Goal: Task Accomplishment & Management: Manage account settings

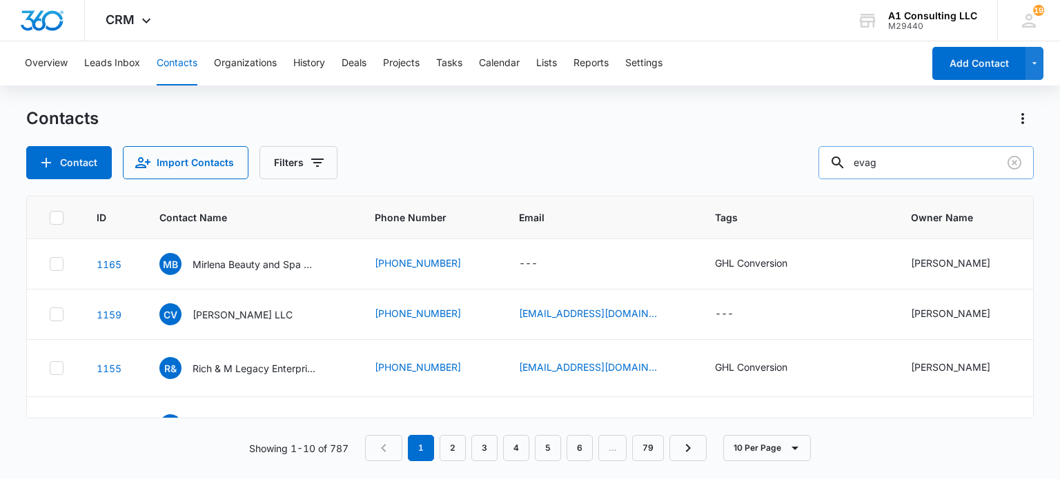
type input "evag"
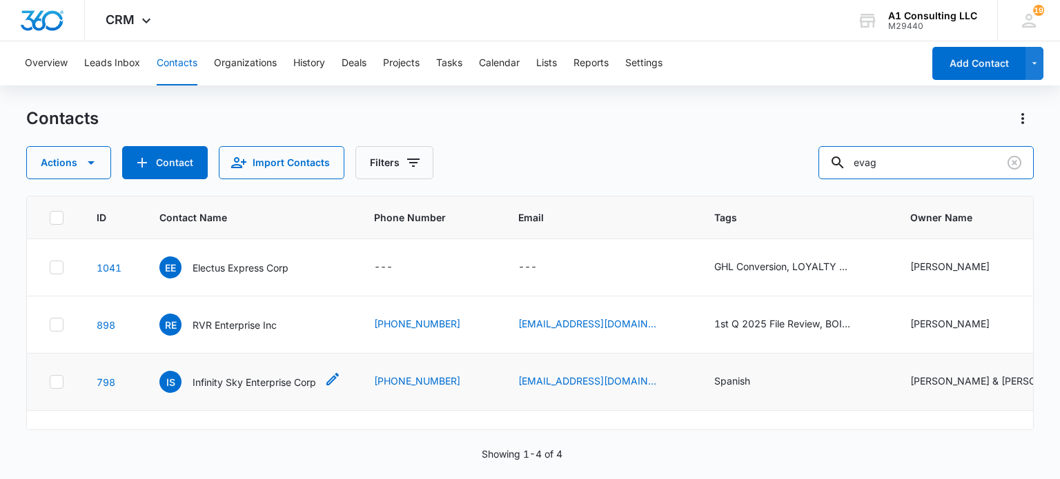
scroll to position [44, 0]
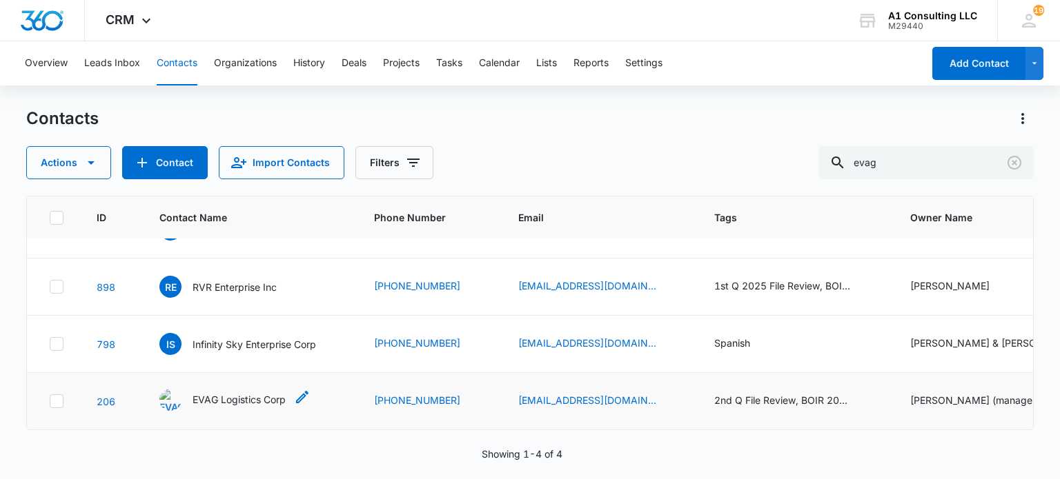
click at [237, 392] on p "EVAG Logistics Corp" at bounding box center [238, 399] width 93 height 14
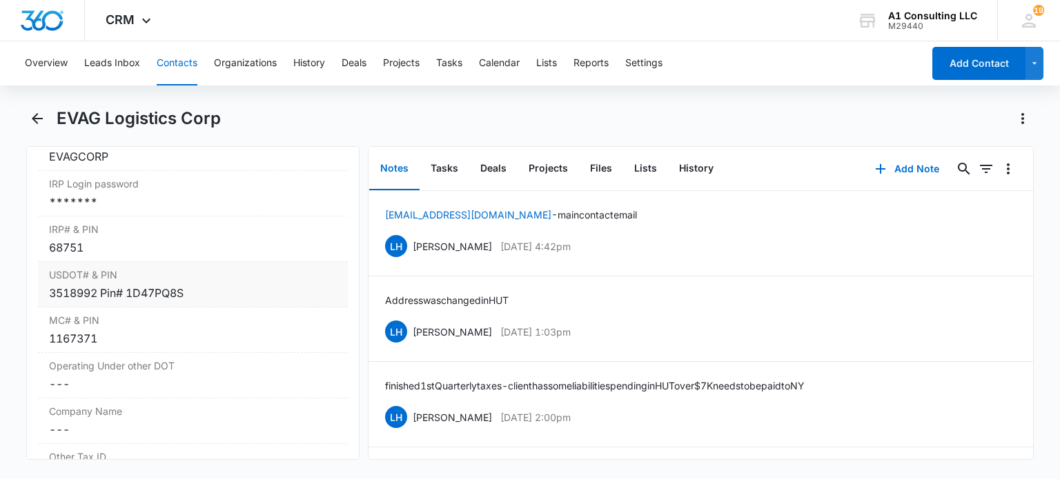
scroll to position [1797, 0]
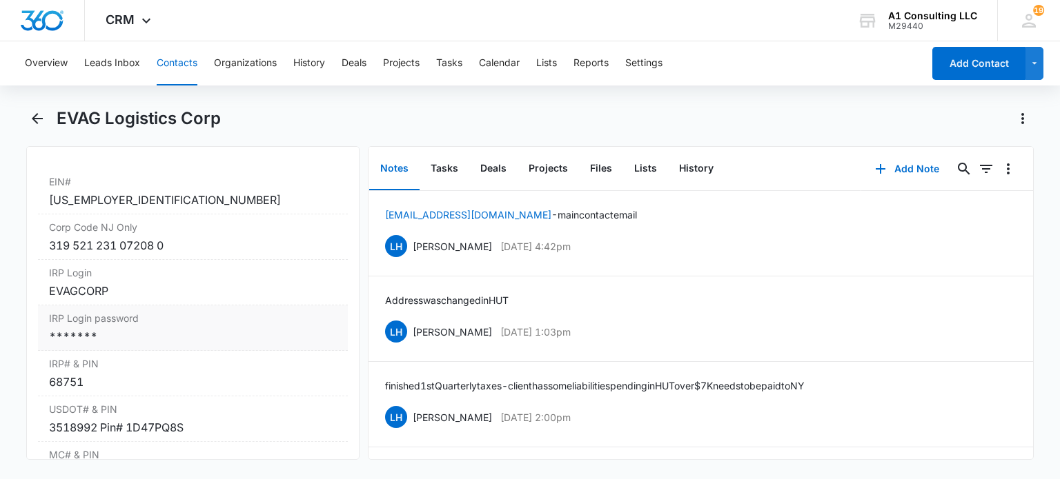
click at [113, 338] on div "*******" at bounding box center [192, 336] width 287 height 17
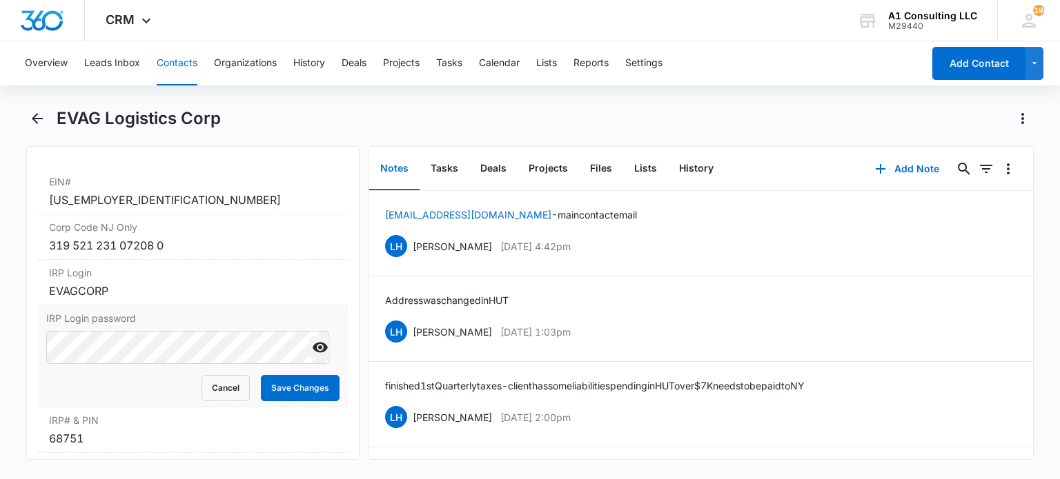
click at [312, 352] on icon "Show" at bounding box center [320, 347] width 17 height 17
click at [229, 386] on button "Cancel" at bounding box center [225, 388] width 48 height 26
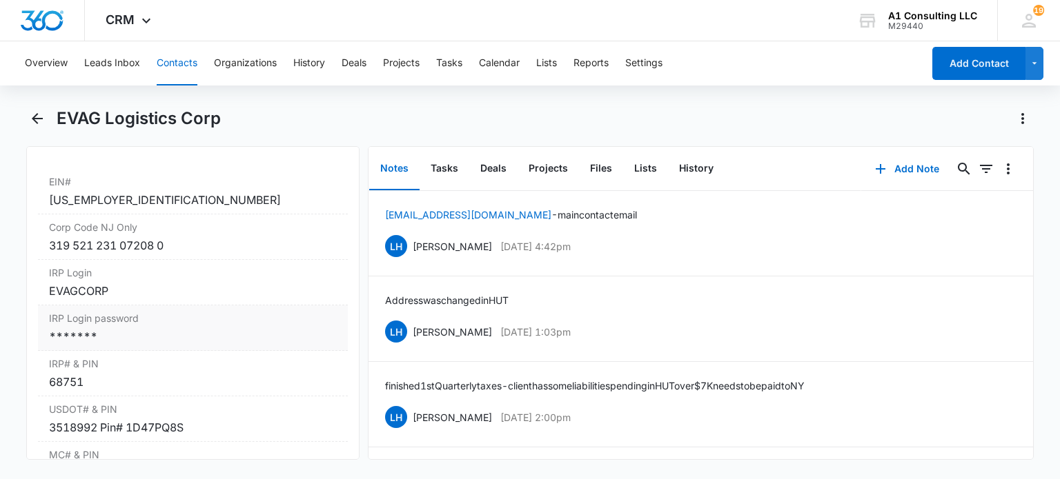
click at [156, 332] on div "*******" at bounding box center [192, 336] width 287 height 17
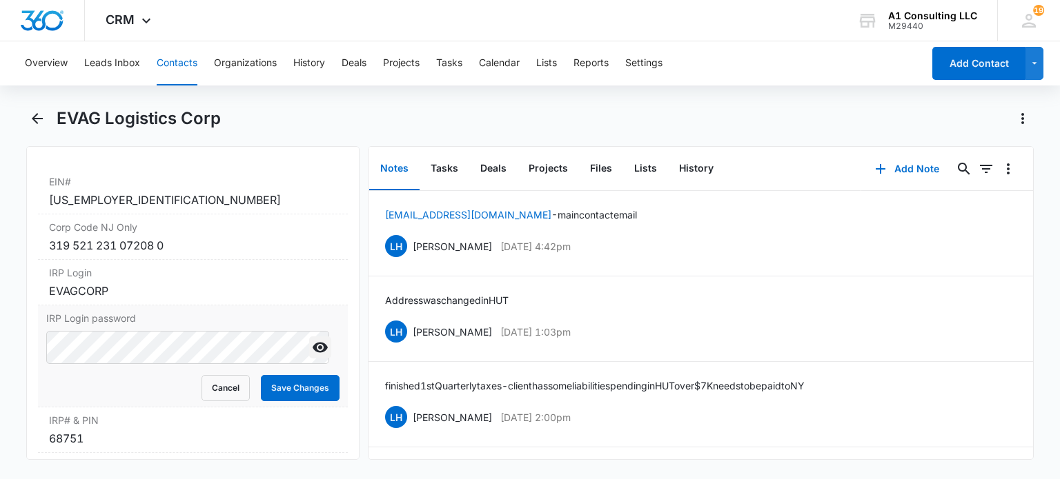
click at [316, 344] on icon "Show" at bounding box center [320, 347] width 17 height 17
click at [45, 353] on div "IRP Login password Cancel Save Changes" at bounding box center [192, 357] width 309 height 102
click at [312, 350] on icon "Hide" at bounding box center [319, 347] width 15 height 13
click at [312, 347] on icon "Show" at bounding box center [320, 347] width 17 height 17
click at [306, 383] on button "Save Changes" at bounding box center [300, 388] width 79 height 26
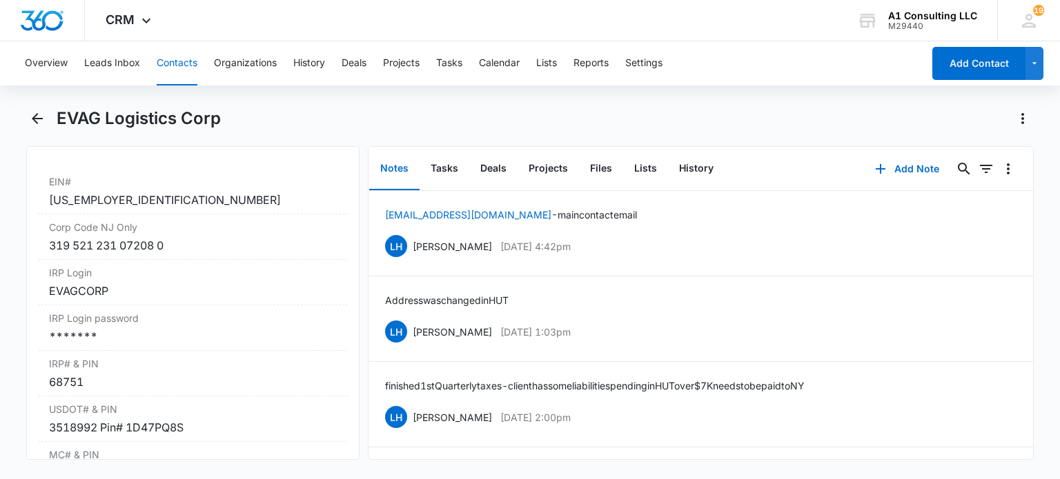
click at [170, 66] on button "Contacts" at bounding box center [177, 63] width 41 height 44
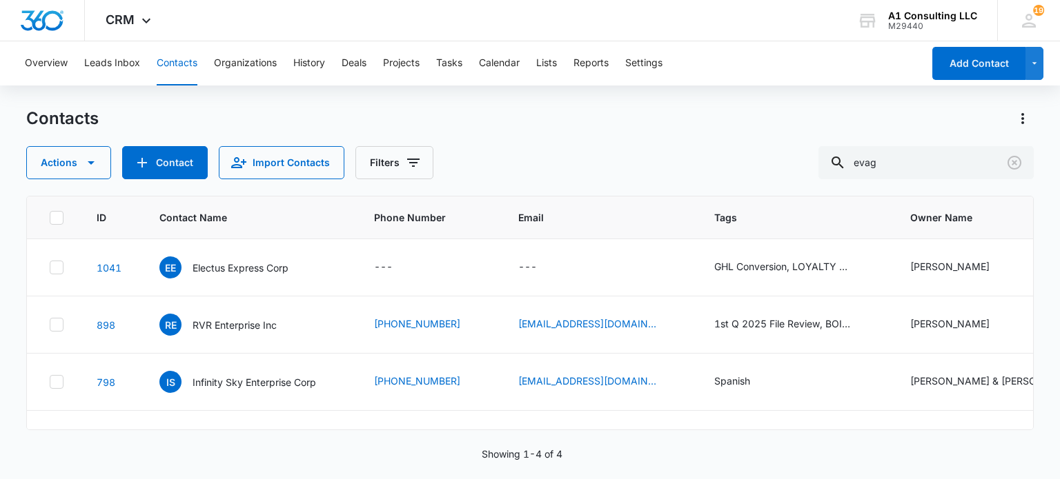
scroll to position [41, 0]
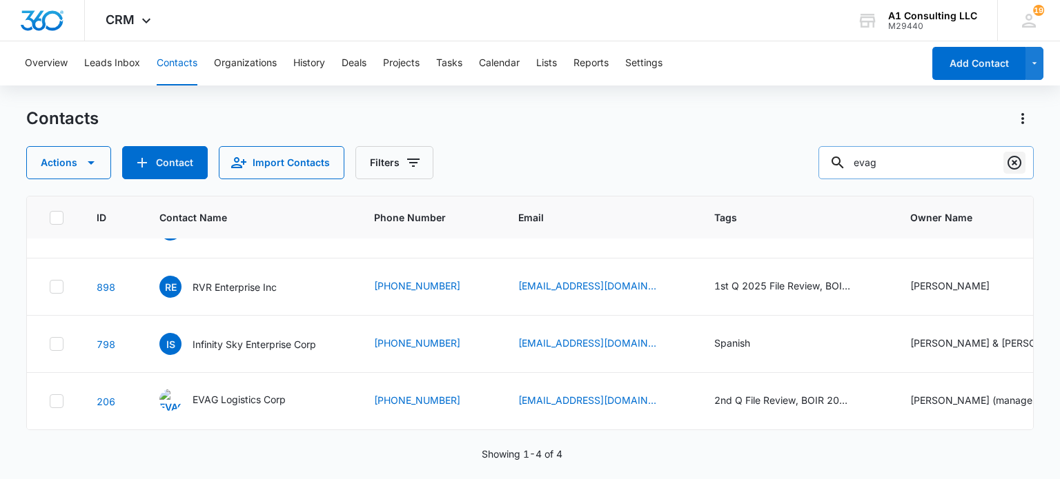
click at [1018, 159] on icon "Clear" at bounding box center [1014, 163] width 14 height 14
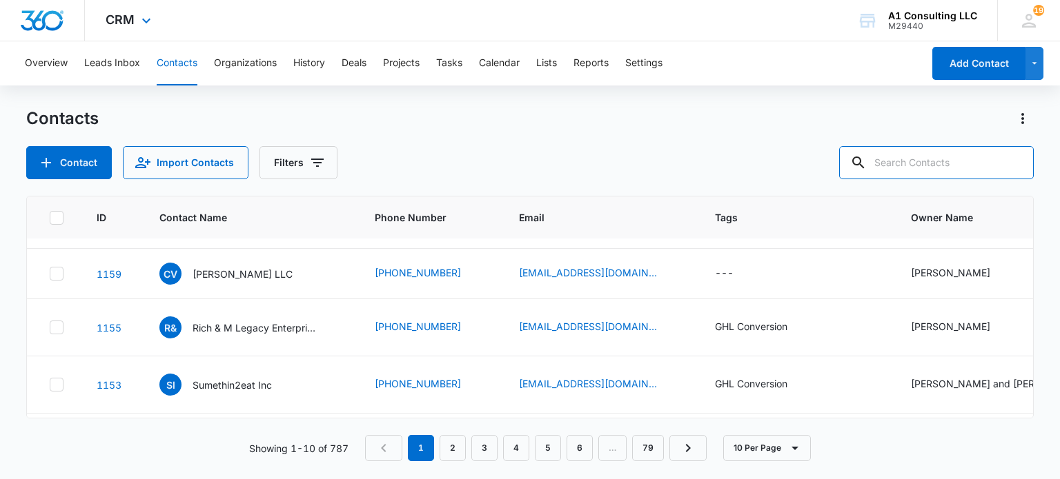
scroll to position [0, 0]
